Goal: Complete application form

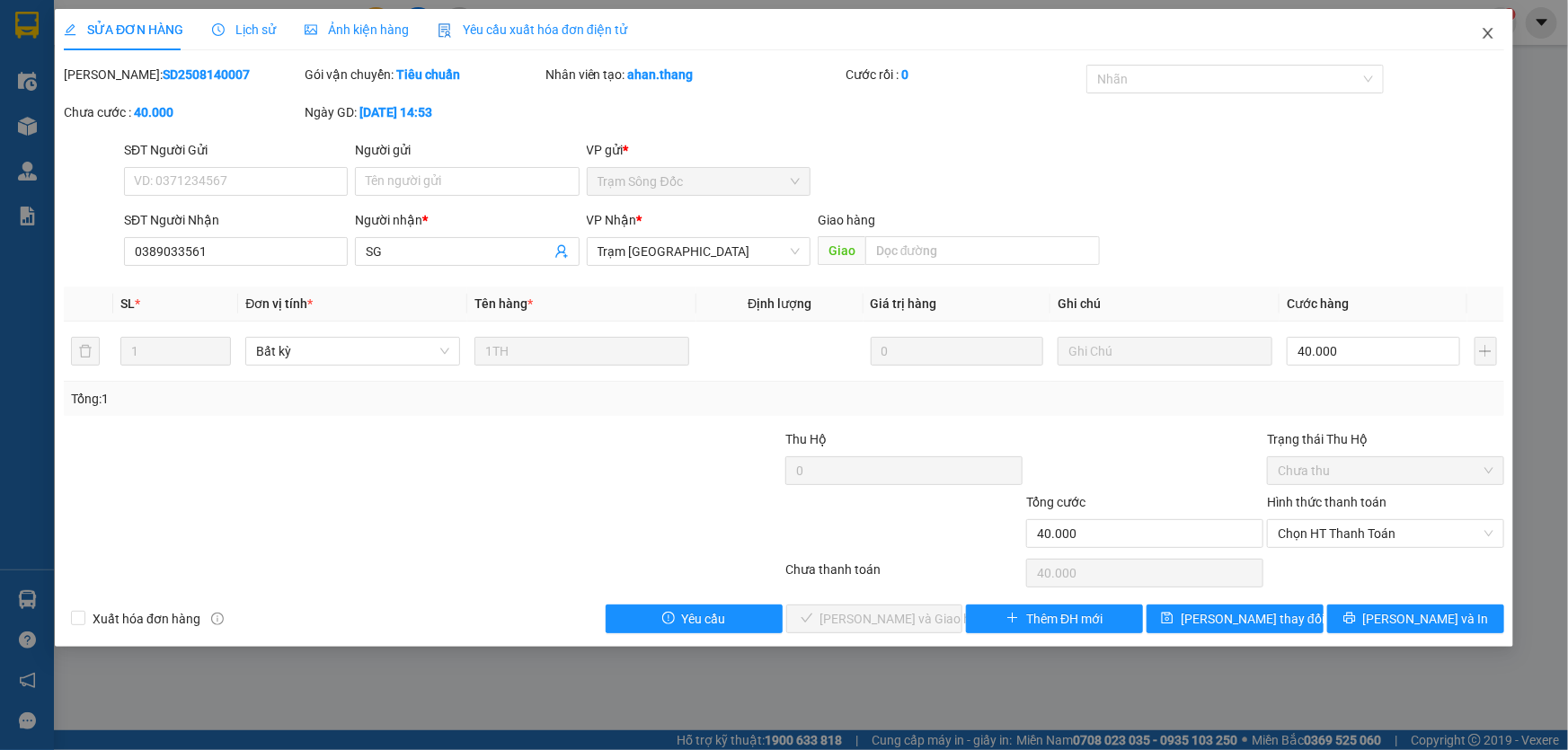
click at [1494, 39] on icon "close" at bounding box center [1488, 33] width 15 height 15
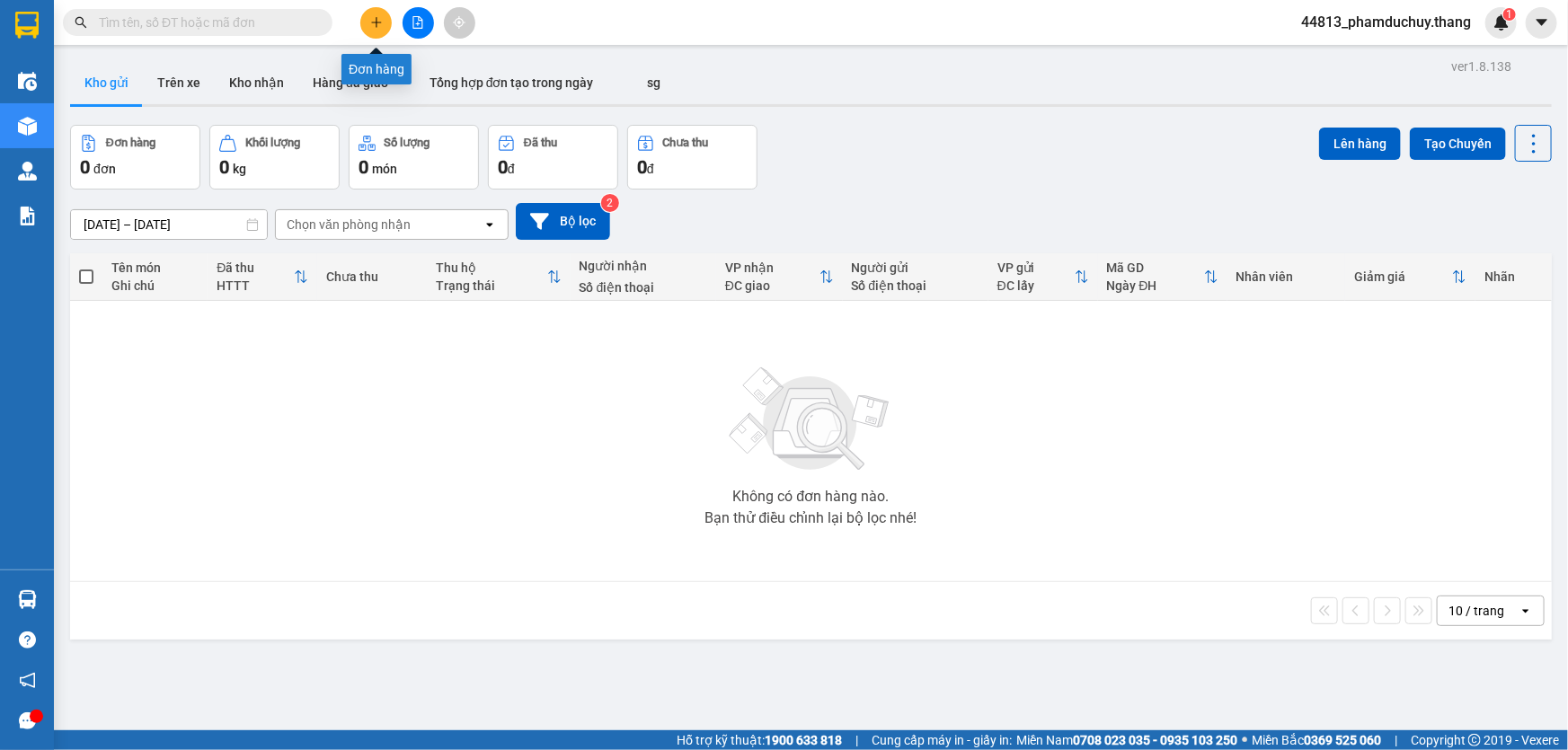
click at [376, 29] on button at bounding box center [376, 23] width 31 height 31
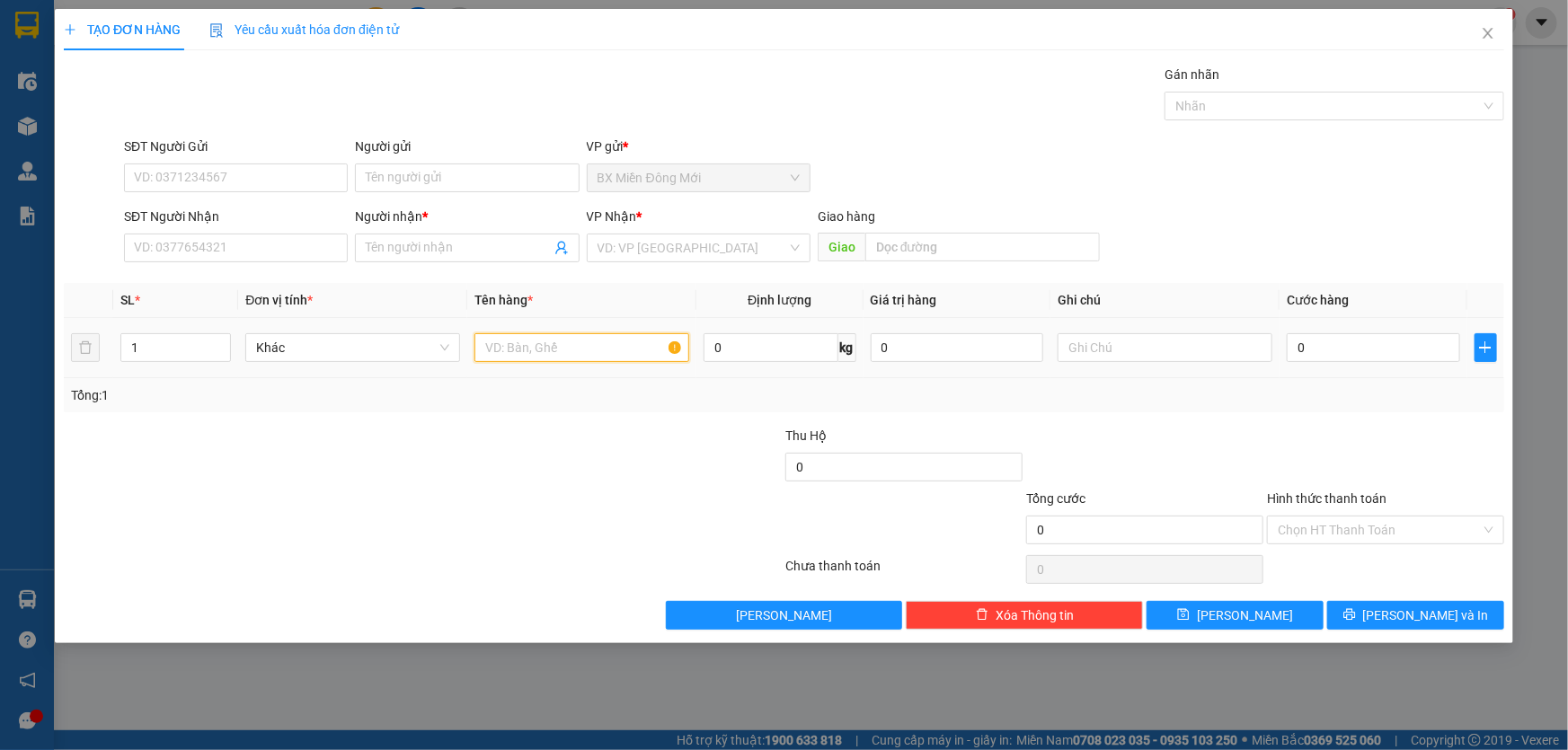
click at [496, 347] on input "text" at bounding box center [581, 347] width 215 height 28
type input "1 KIỆN"
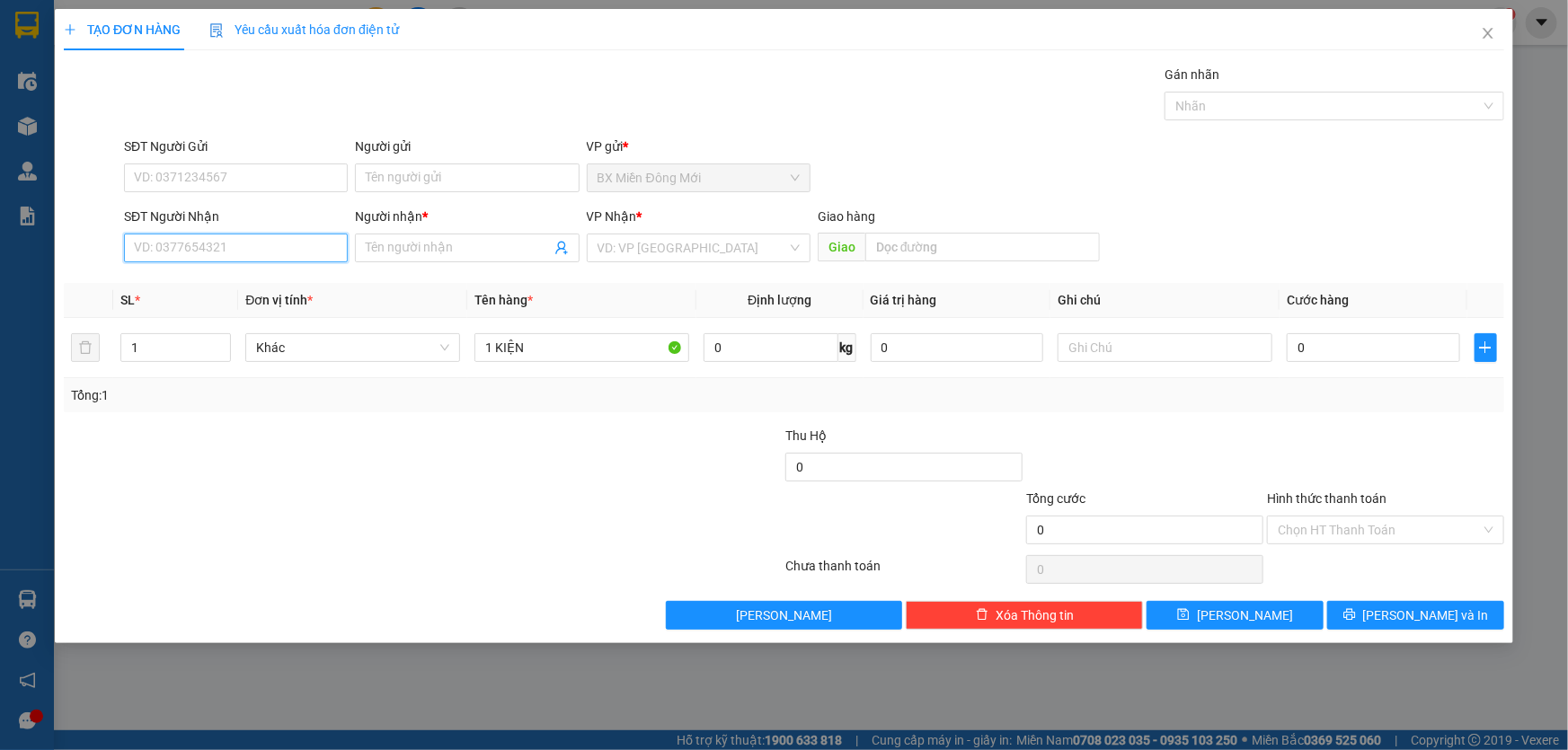
click at [229, 249] on input "SĐT Người Nhận" at bounding box center [236, 247] width 224 height 28
type input "0947480581"
click at [237, 283] on div "0947480581 - THẮNG" at bounding box center [236, 284] width 202 height 20
type input "THẮNG"
type input "CO SÁNG"
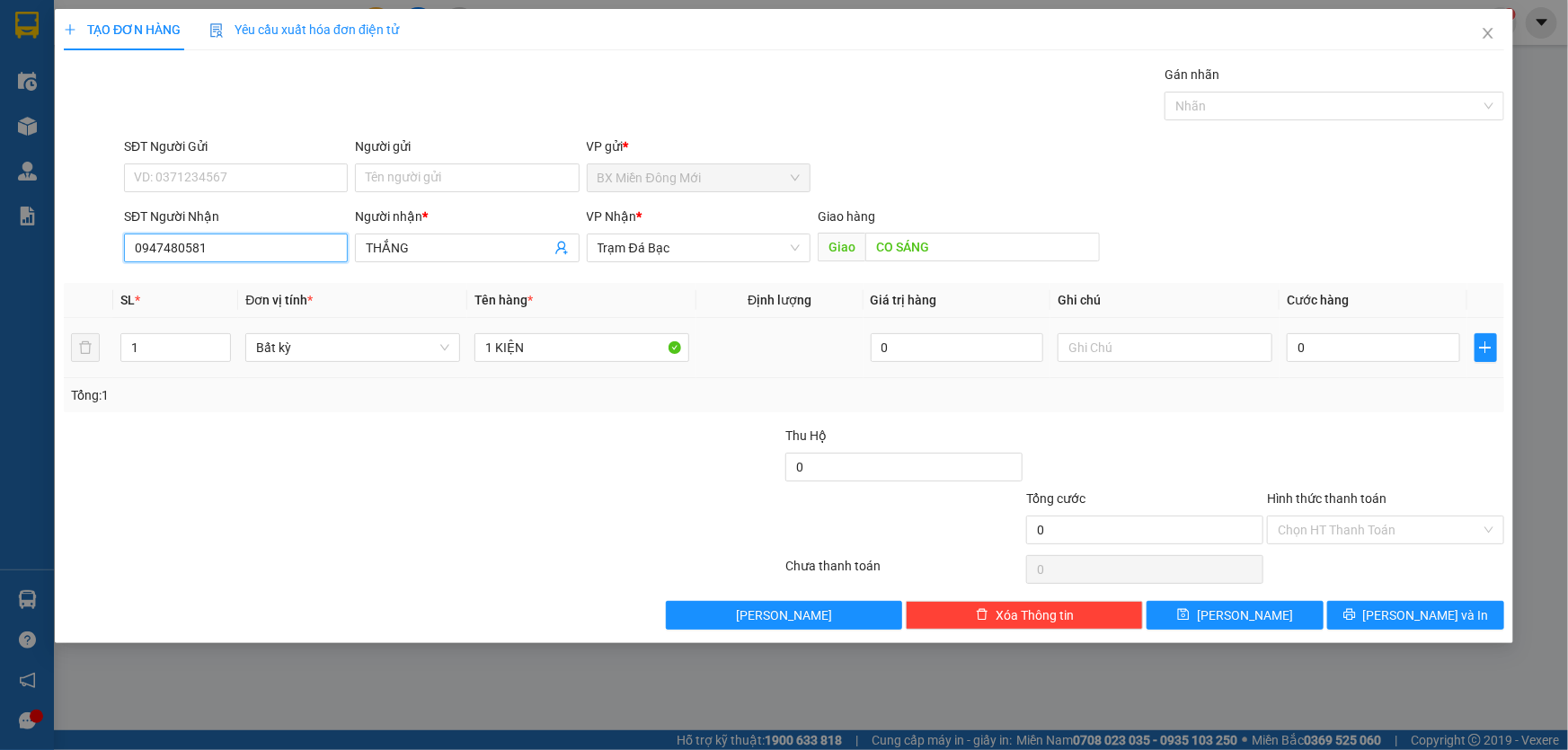
type input "0947480581"
drag, startPoint x: 1303, startPoint y: 325, endPoint x: 1305, endPoint y: 334, distance: 9.2
click at [1304, 325] on td "0" at bounding box center [1373, 348] width 187 height 61
click at [1305, 336] on input "0" at bounding box center [1373, 347] width 174 height 28
type input "3"
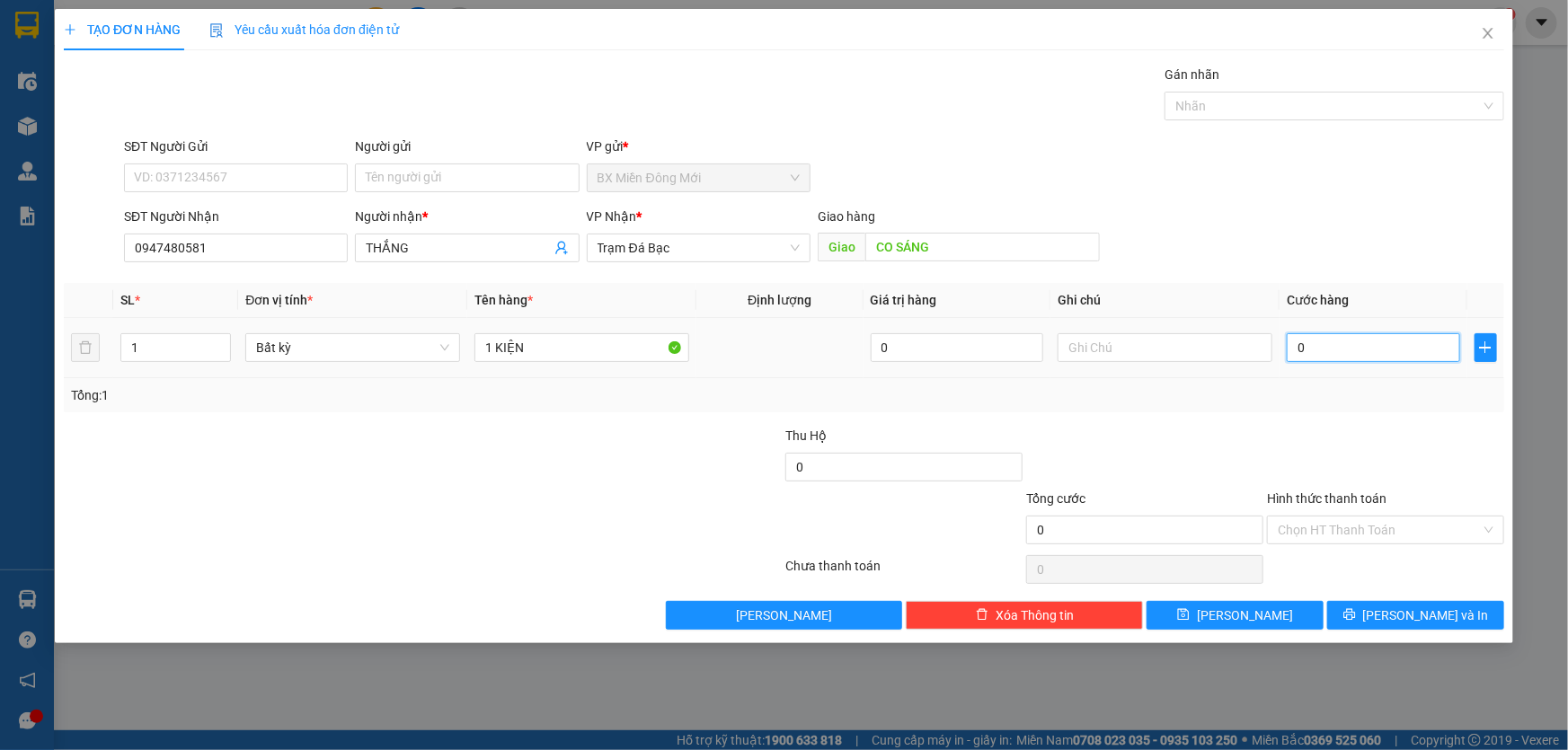
type input "3"
type input "30"
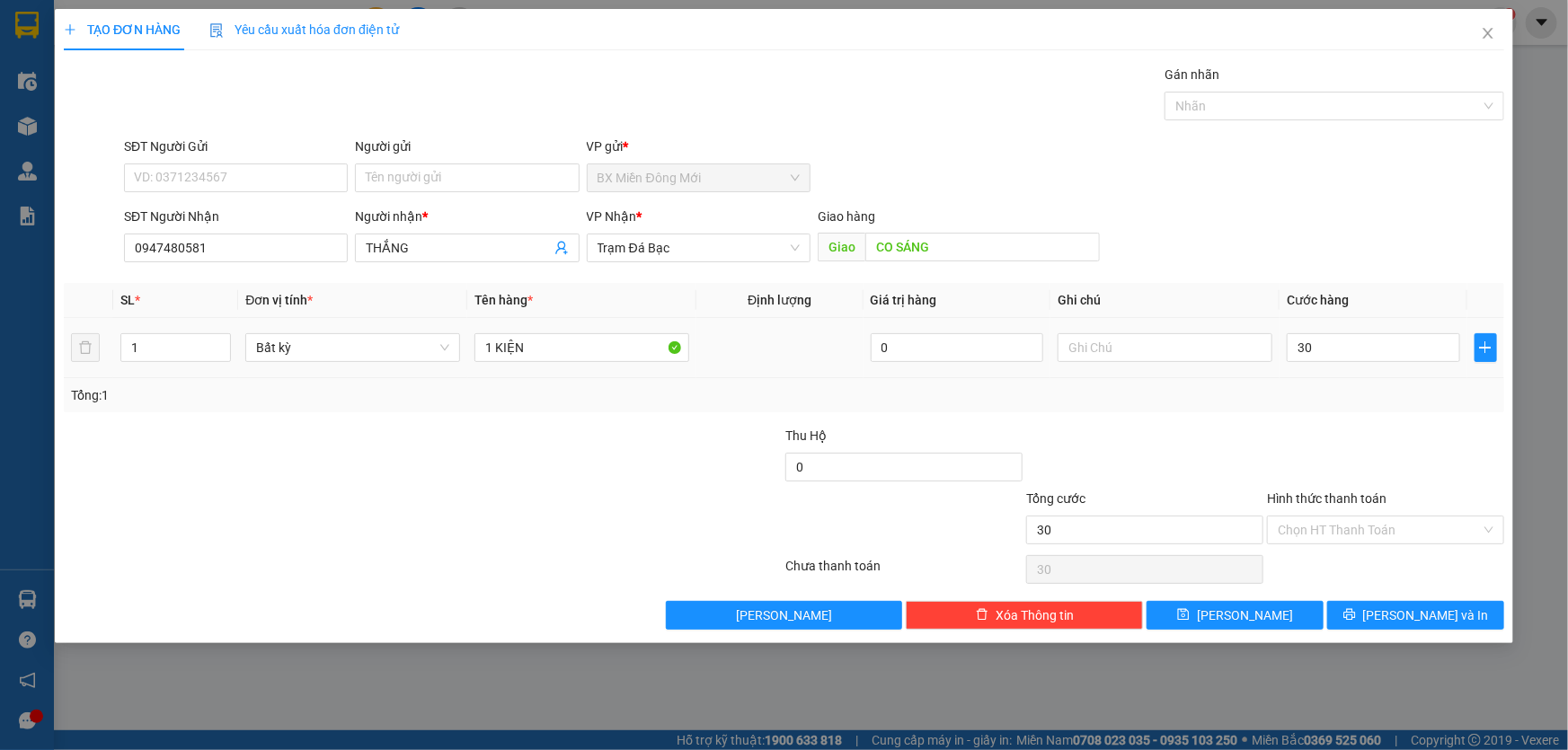
type input "30.000"
click at [1310, 410] on div "Tổng: 1" at bounding box center [784, 395] width 1440 height 34
click at [1357, 511] on div "Hình thức thanh toán" at bounding box center [1385, 501] width 237 height 27
click at [1357, 529] on input "Hình thức thanh toán" at bounding box center [1379, 529] width 203 height 27
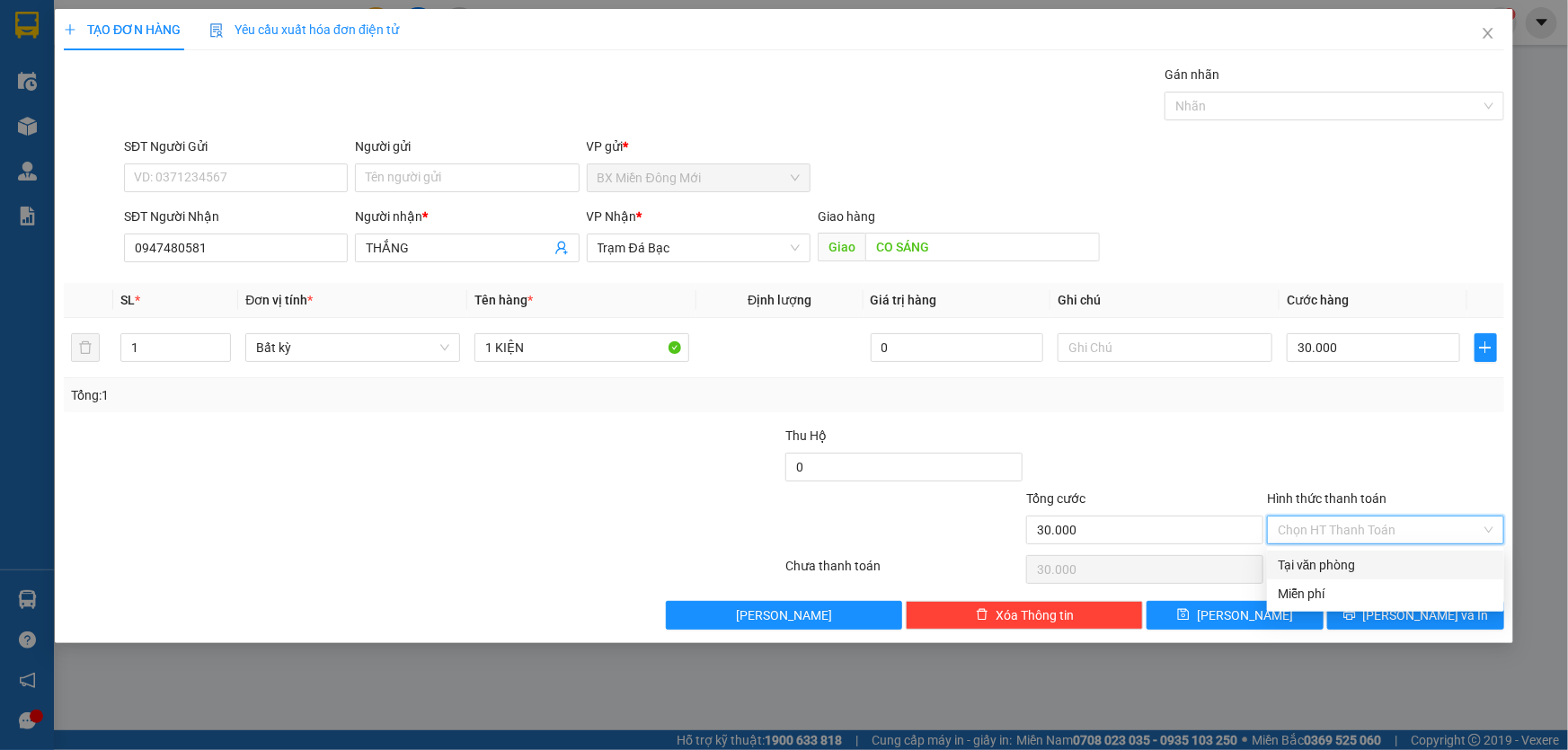
click at [1339, 556] on div "Tại văn phòng" at bounding box center [1385, 565] width 216 height 20
type input "0"
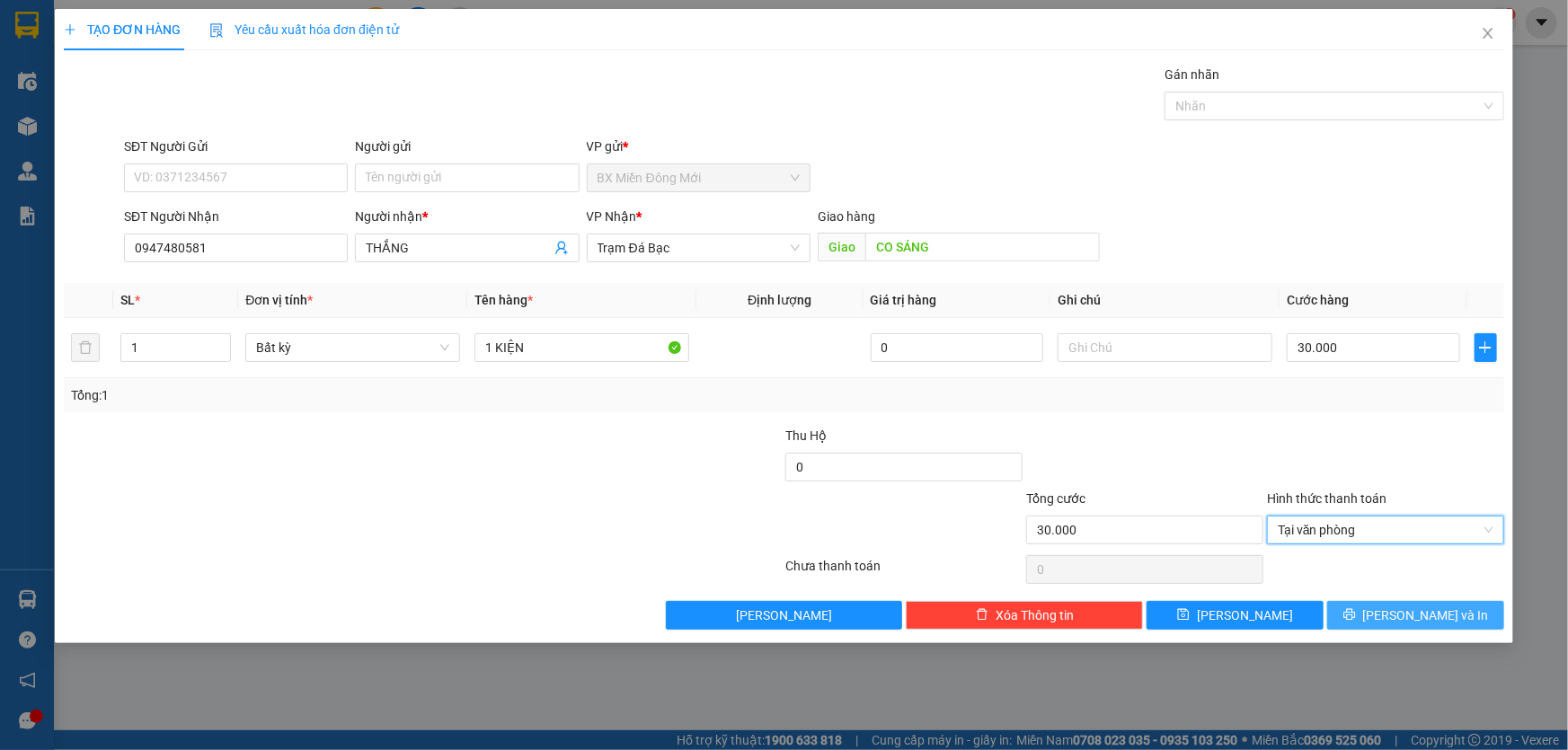
click at [1356, 610] on icon "printer" at bounding box center [1349, 614] width 13 height 13
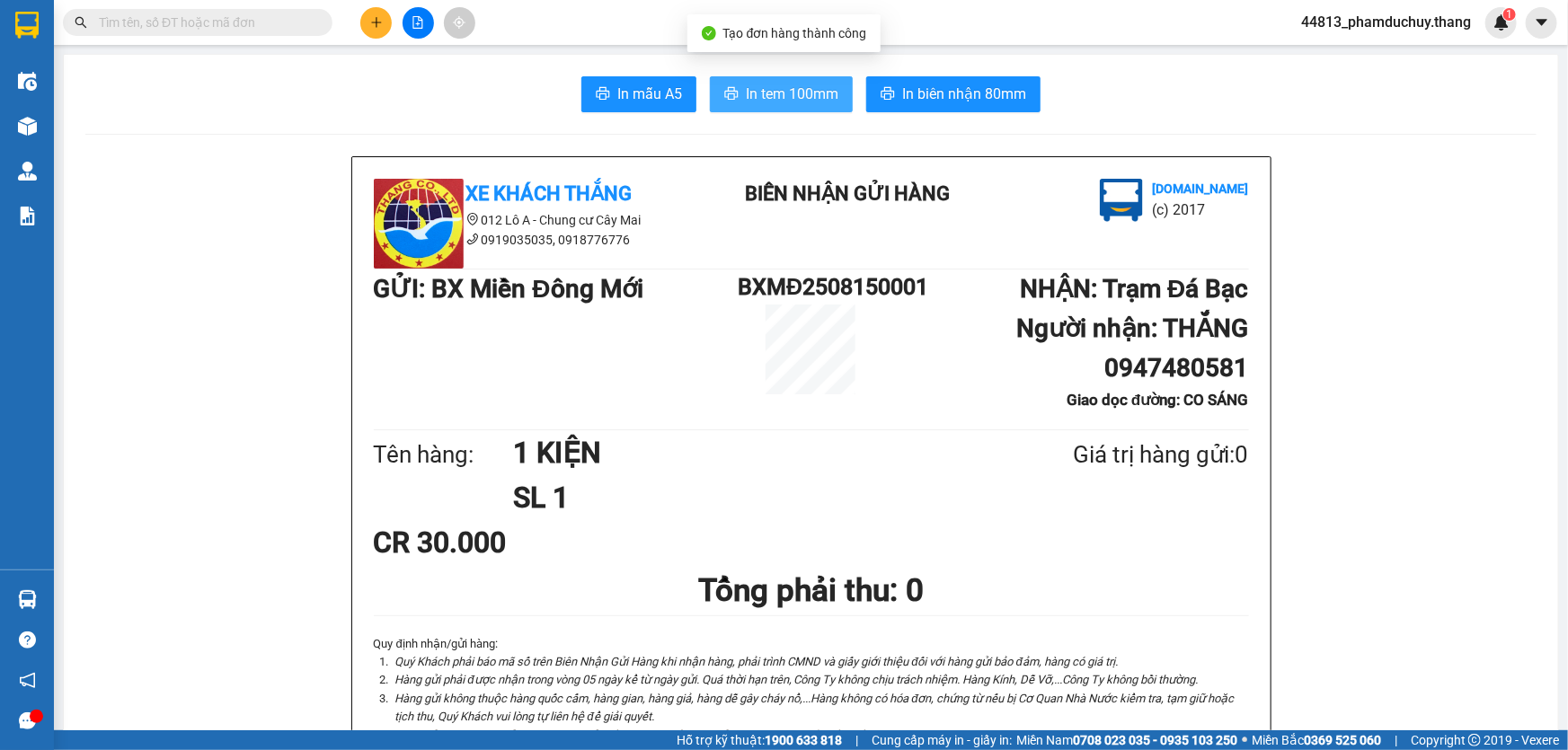
click at [819, 84] on span "In tem 100mm" at bounding box center [792, 94] width 93 height 22
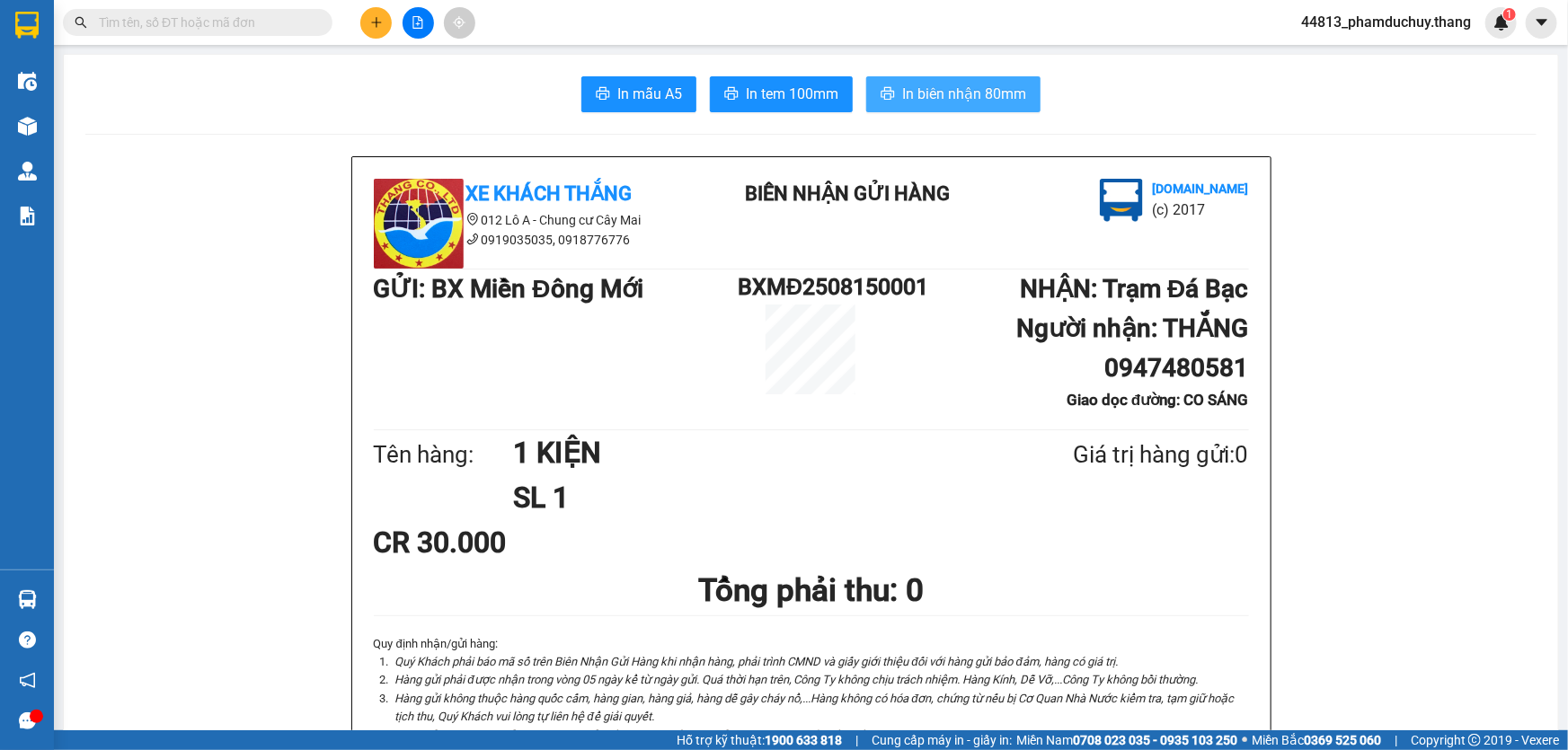
click at [993, 101] on span "In biên nhận 80mm" at bounding box center [964, 94] width 124 height 22
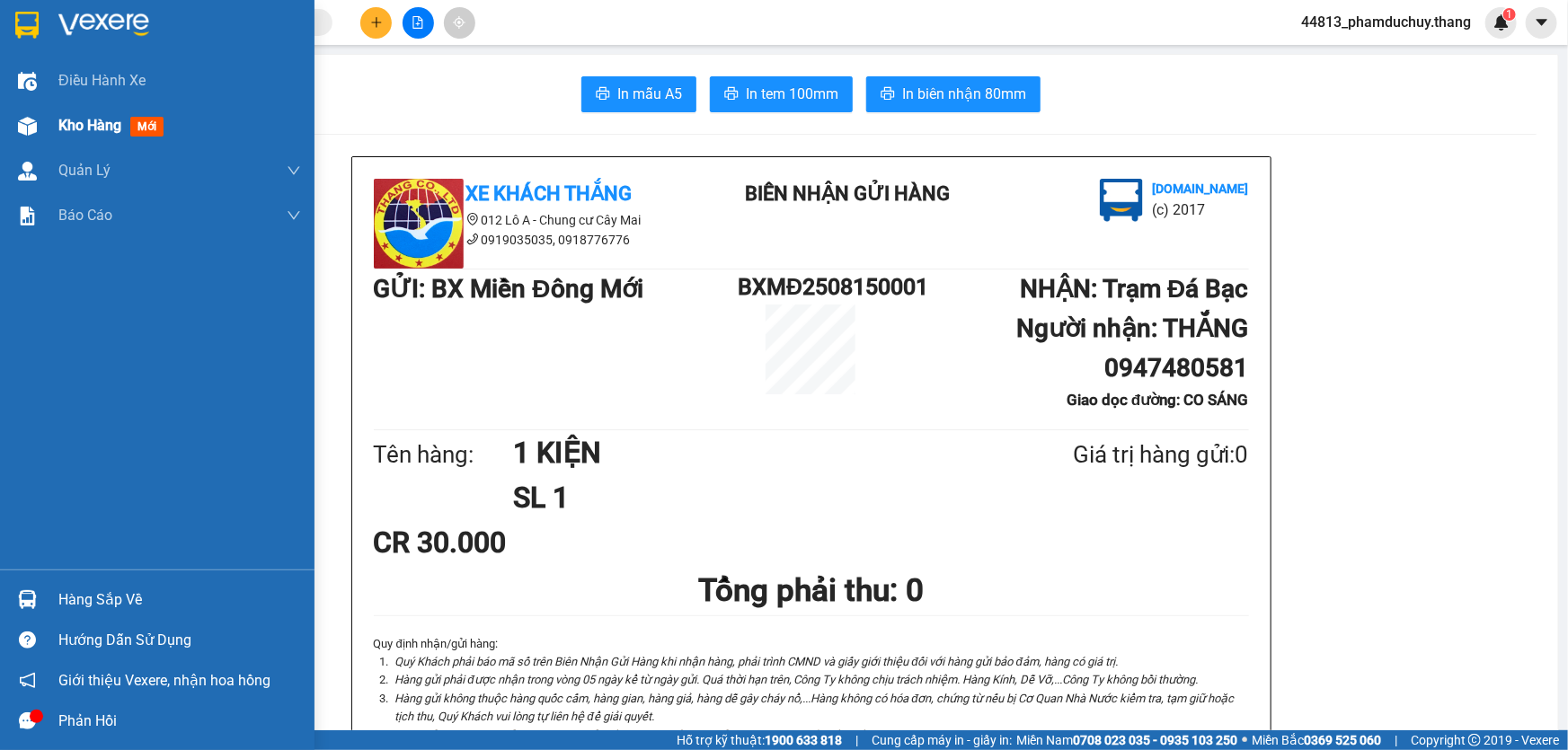
click at [103, 122] on span "Kho hàng" at bounding box center [90, 125] width 62 height 17
